Goal: Information Seeking & Learning: Learn about a topic

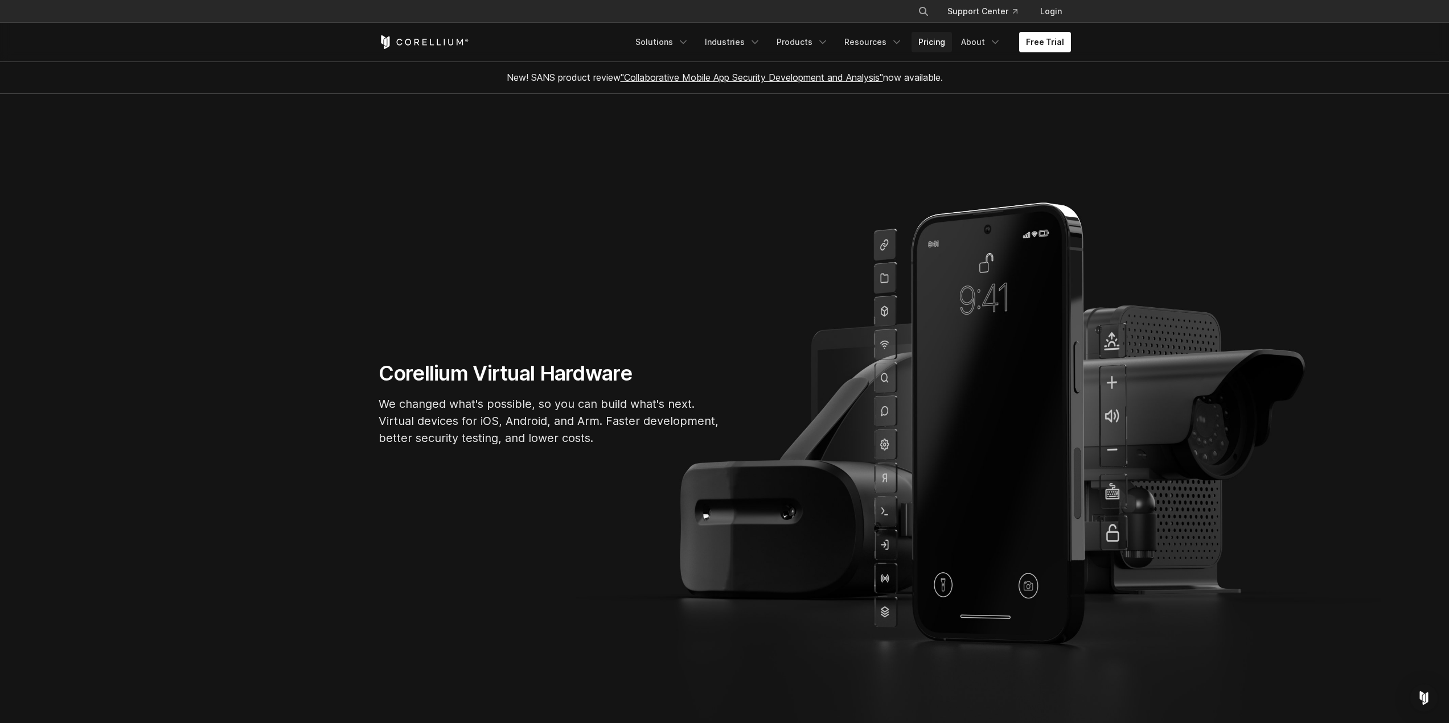
click at [893, 39] on link "Pricing" at bounding box center [931, 42] width 40 height 20
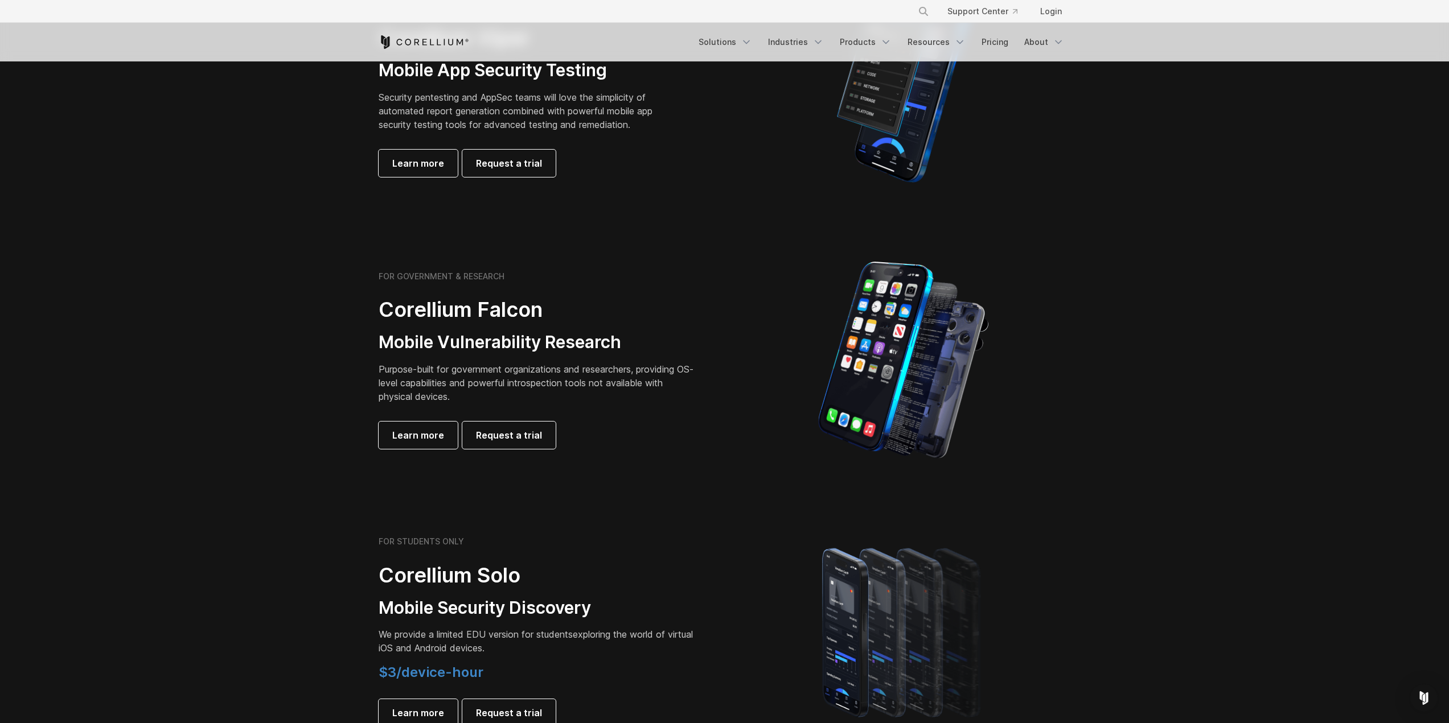
scroll to position [569, 0]
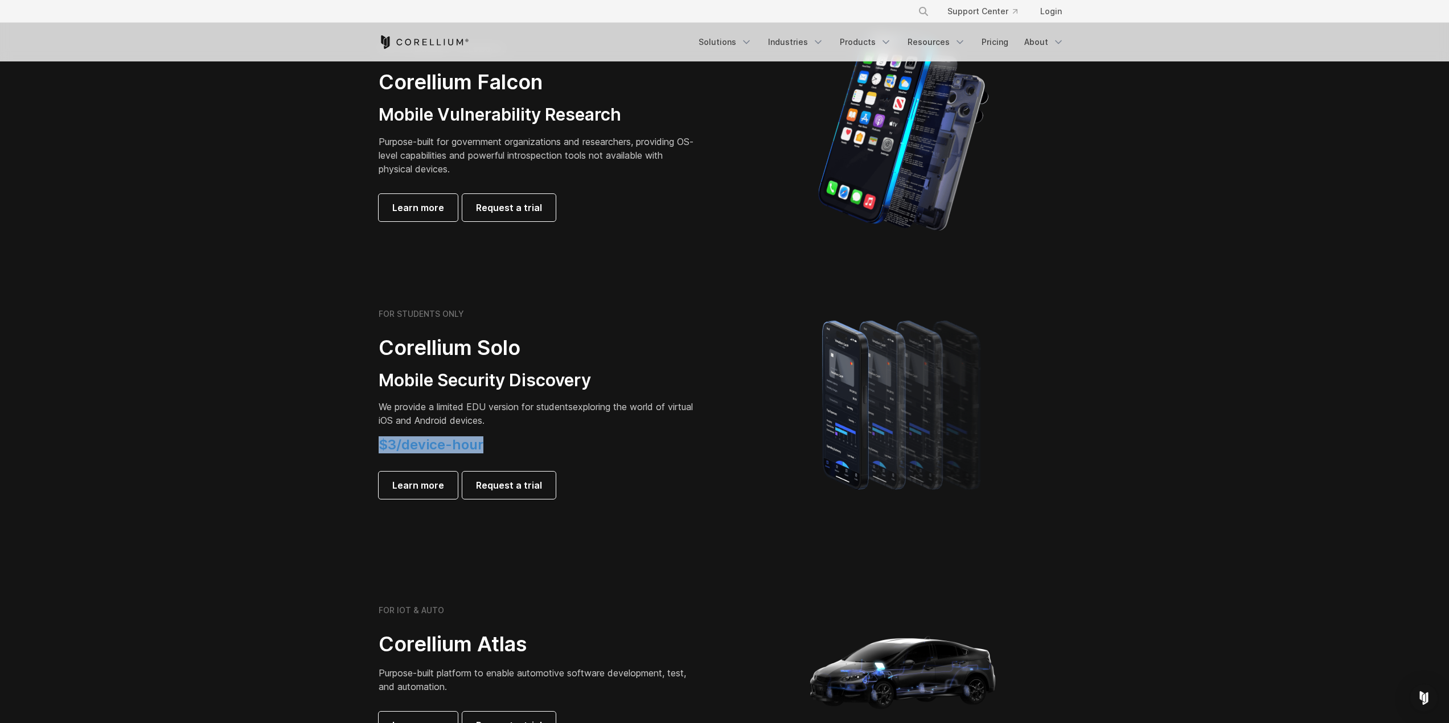
drag, startPoint x: 500, startPoint y: 439, endPoint x: 364, endPoint y: 449, distance: 137.0
click at [364, 449] on section "FOR STUDENTS ONLY Corellium Solo Mobile Security Discovery We provide a limited…" at bounding box center [724, 404] width 1449 height 272
click at [439, 433] on div "FOR STUDENTS ONLY Corellium Solo Mobile Security Discovery We provide a limited…" at bounding box center [538, 404] width 319 height 190
click at [473, 446] on span "$3/device-hour" at bounding box center [431, 445] width 105 height 17
drag, startPoint x: 490, startPoint y: 450, endPoint x: 336, endPoint y: 444, distance: 153.8
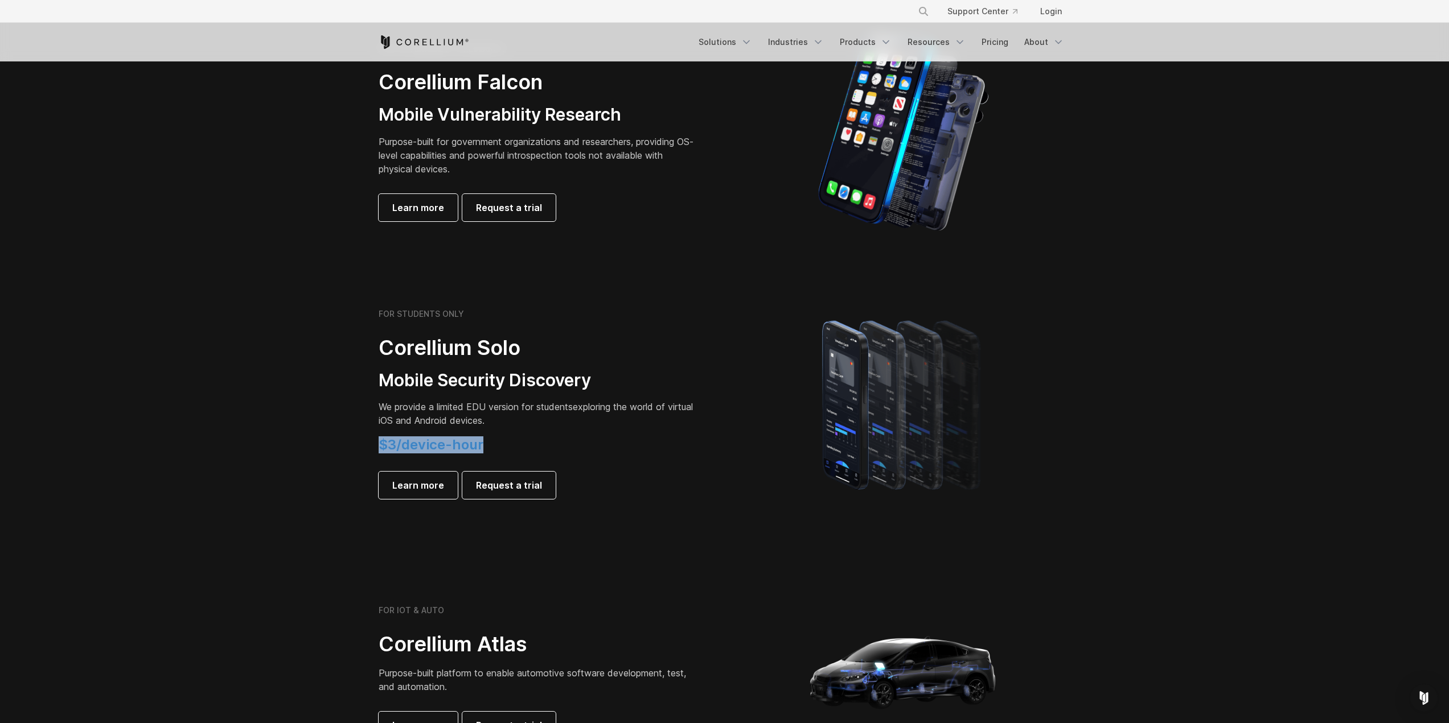
click at [336, 444] on section "FOR STUDENTS ONLY Corellium Solo Mobile Security Discovery We provide a limited…" at bounding box center [724, 404] width 1449 height 272
click at [396, 447] on span "$3/device-hour" at bounding box center [431, 445] width 105 height 17
drag, startPoint x: 471, startPoint y: 450, endPoint x: 398, endPoint y: 452, distance: 73.5
click at [398, 452] on span "$3/device-hour" at bounding box center [431, 445] width 105 height 17
click at [385, 439] on span "$3/device-hour" at bounding box center [431, 445] width 105 height 17
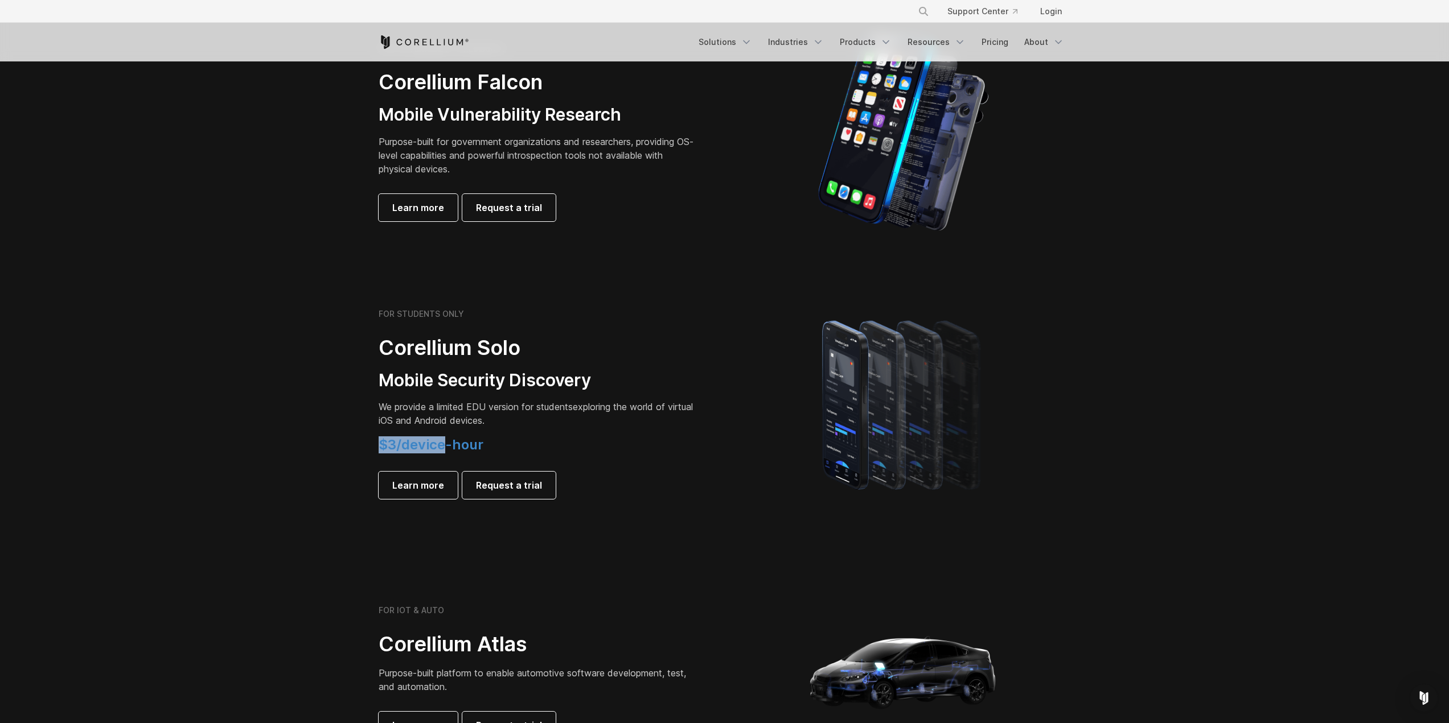
drag, startPoint x: 376, startPoint y: 442, endPoint x: 446, endPoint y: 441, distance: 70.0
click at [446, 441] on div "FOR STUDENTS ONLY Corellium Solo Mobile Security Discovery We provide a limited…" at bounding box center [545, 404] width 357 height 190
click at [426, 362] on div "FOR STUDENTS ONLY Corellium Solo Mobile Security Discovery We provide a limited…" at bounding box center [538, 404] width 319 height 190
drag, startPoint x: 396, startPoint y: 445, endPoint x: 380, endPoint y: 448, distance: 16.8
click at [380, 448] on span "$3/device-hour" at bounding box center [431, 445] width 105 height 17
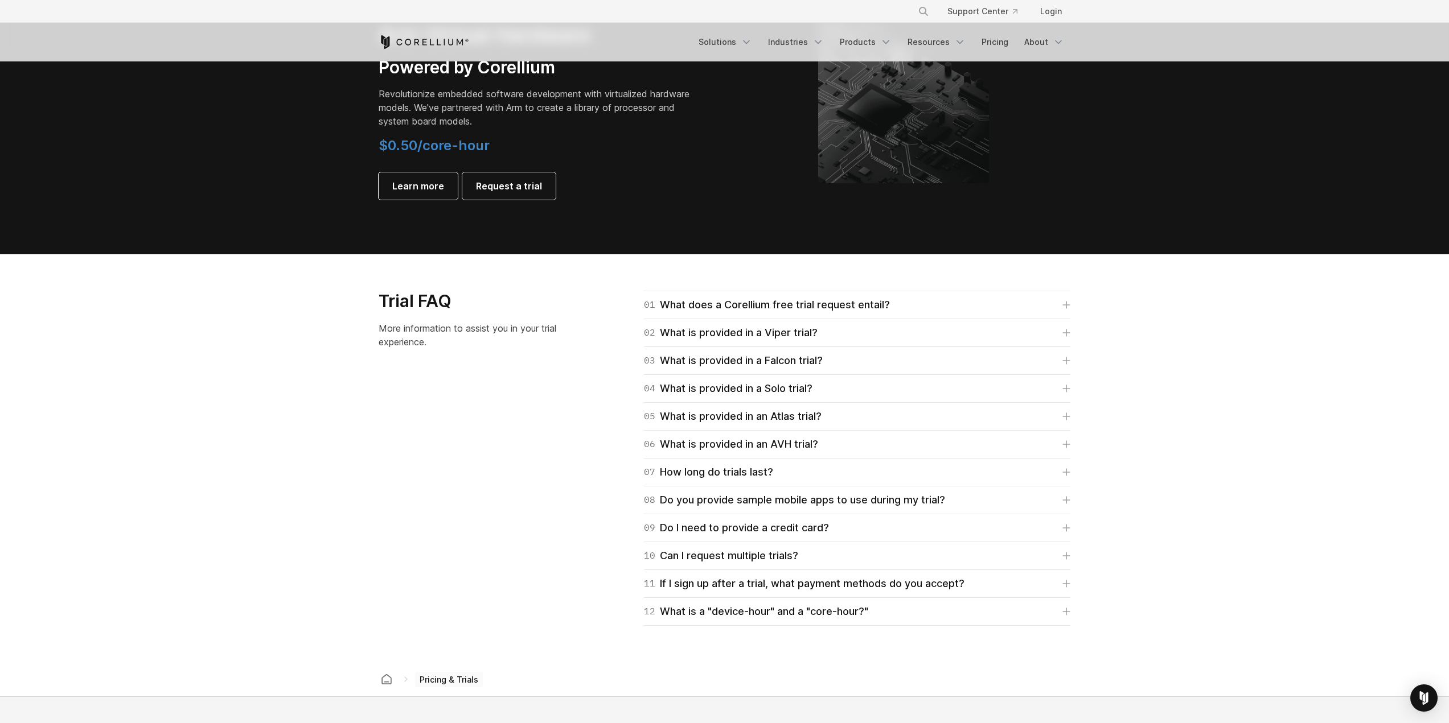
scroll to position [1773, 0]
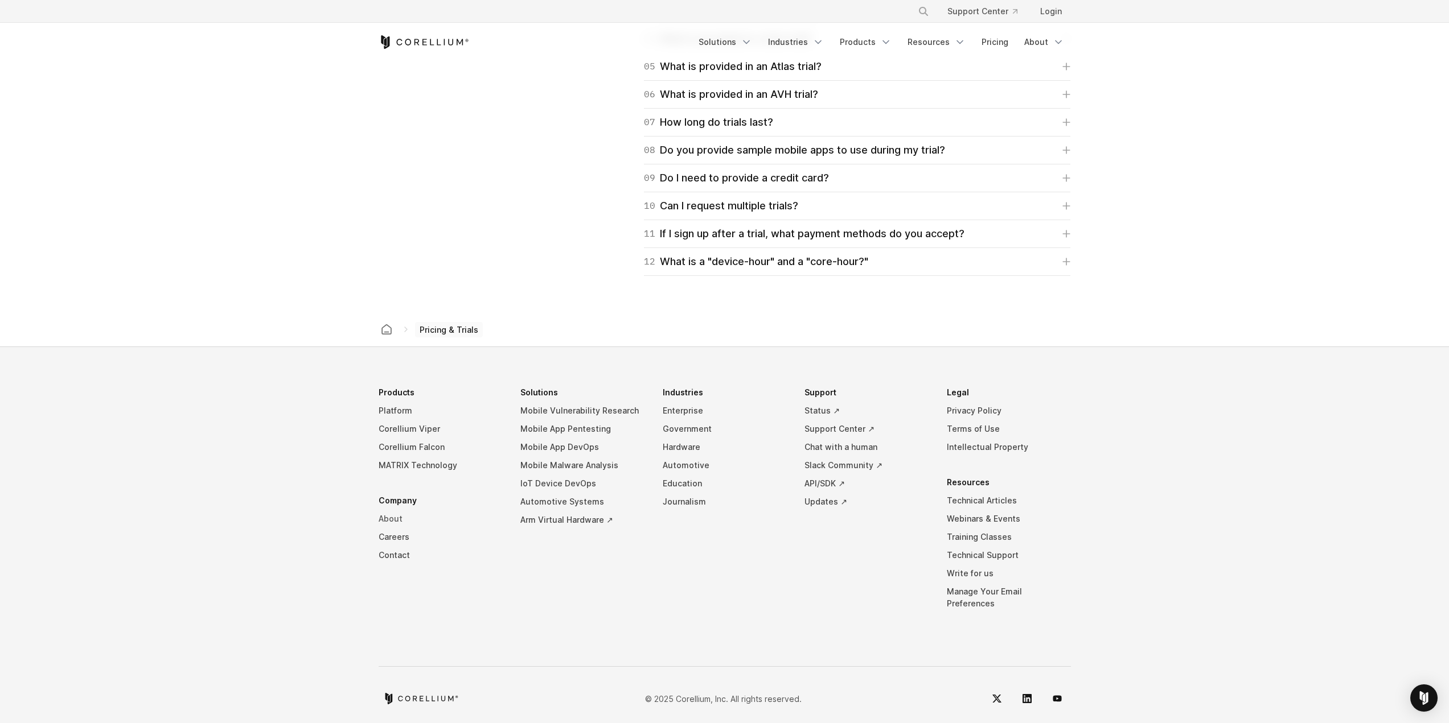
click at [383, 519] on link "About" at bounding box center [441, 519] width 124 height 18
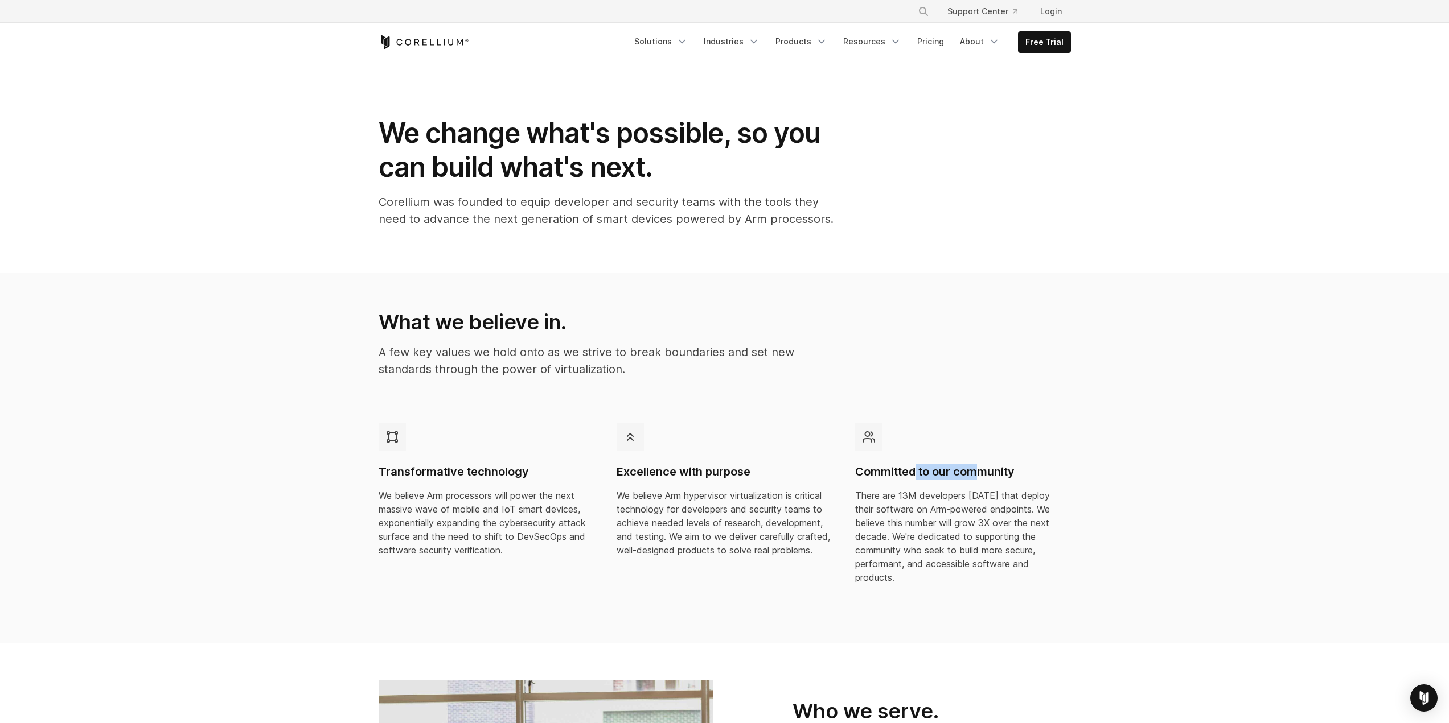
drag, startPoint x: 916, startPoint y: 470, endPoint x: 981, endPoint y: 476, distance: 65.2
click at [981, 476] on h4 "Committed to our community" at bounding box center [963, 471] width 216 height 15
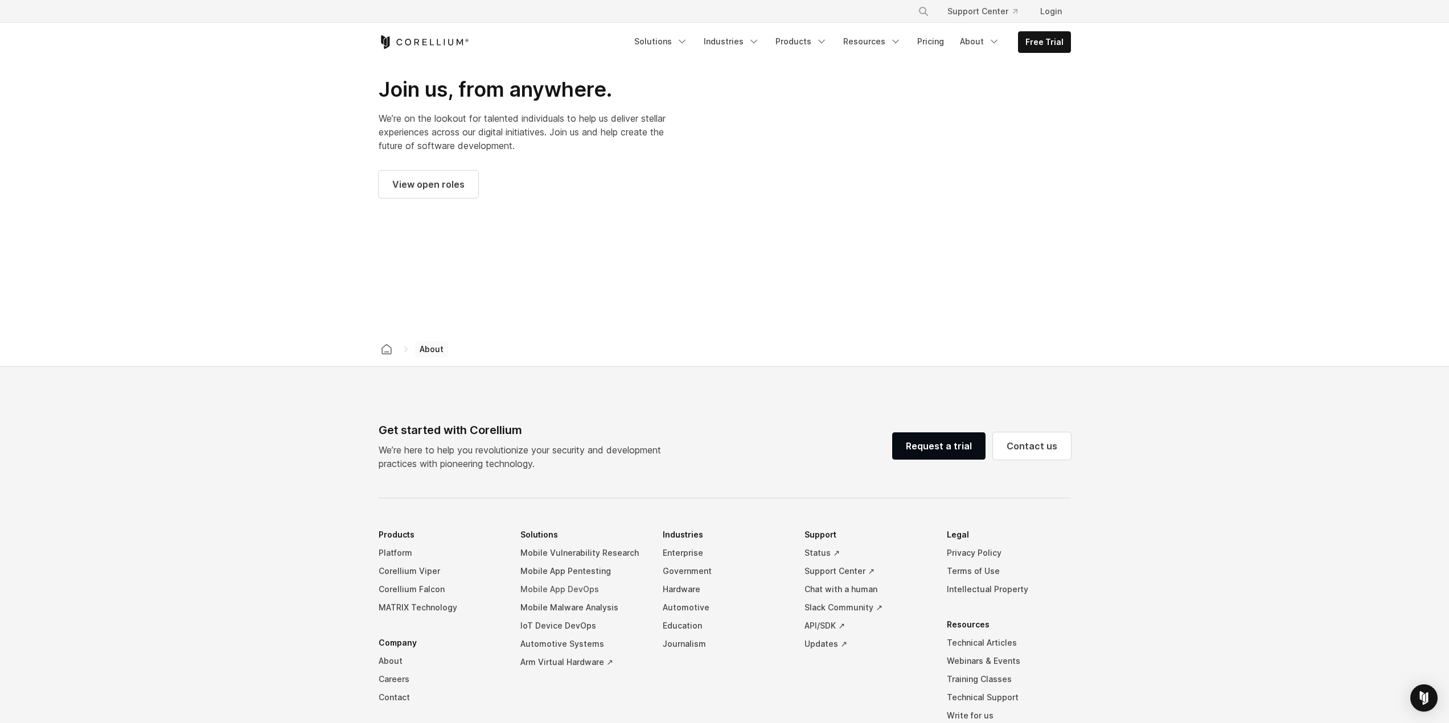
scroll to position [1722, 0]
